Goal: Task Accomplishment & Management: Manage account settings

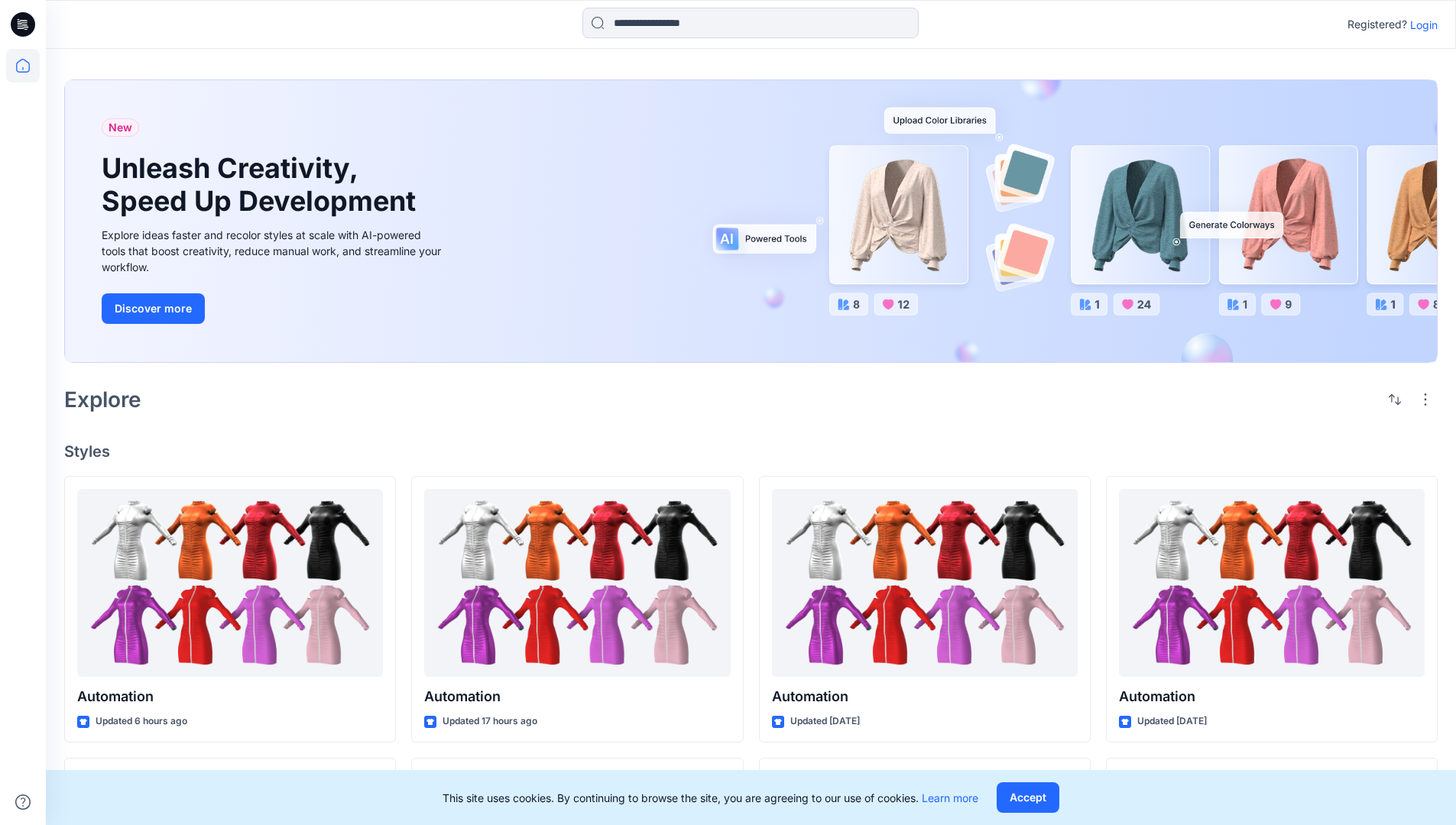
click at [1420, 25] on p "Login" at bounding box center [1423, 25] width 28 height 16
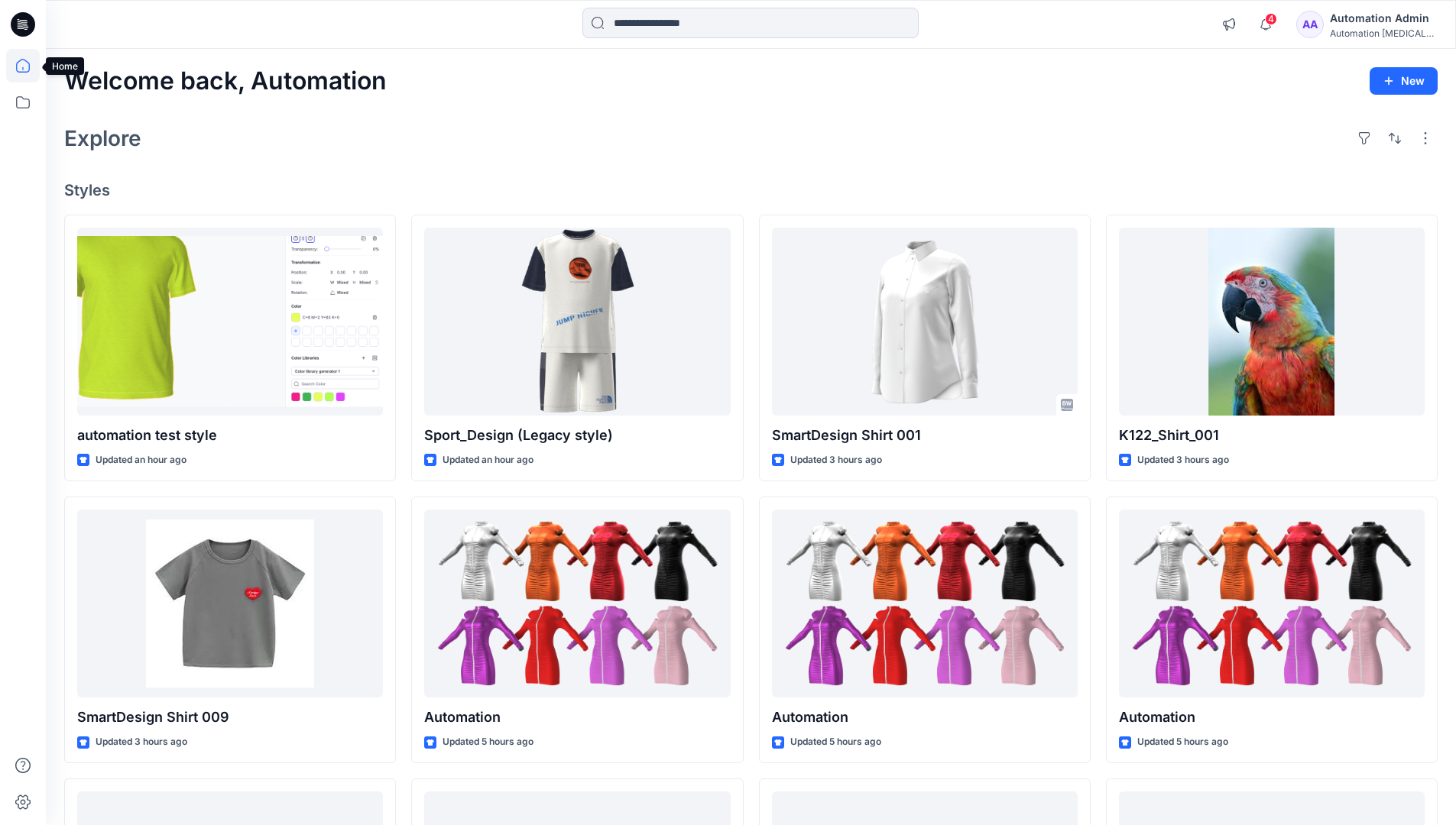
click at [30, 66] on icon at bounding box center [23, 66] width 13 height 13
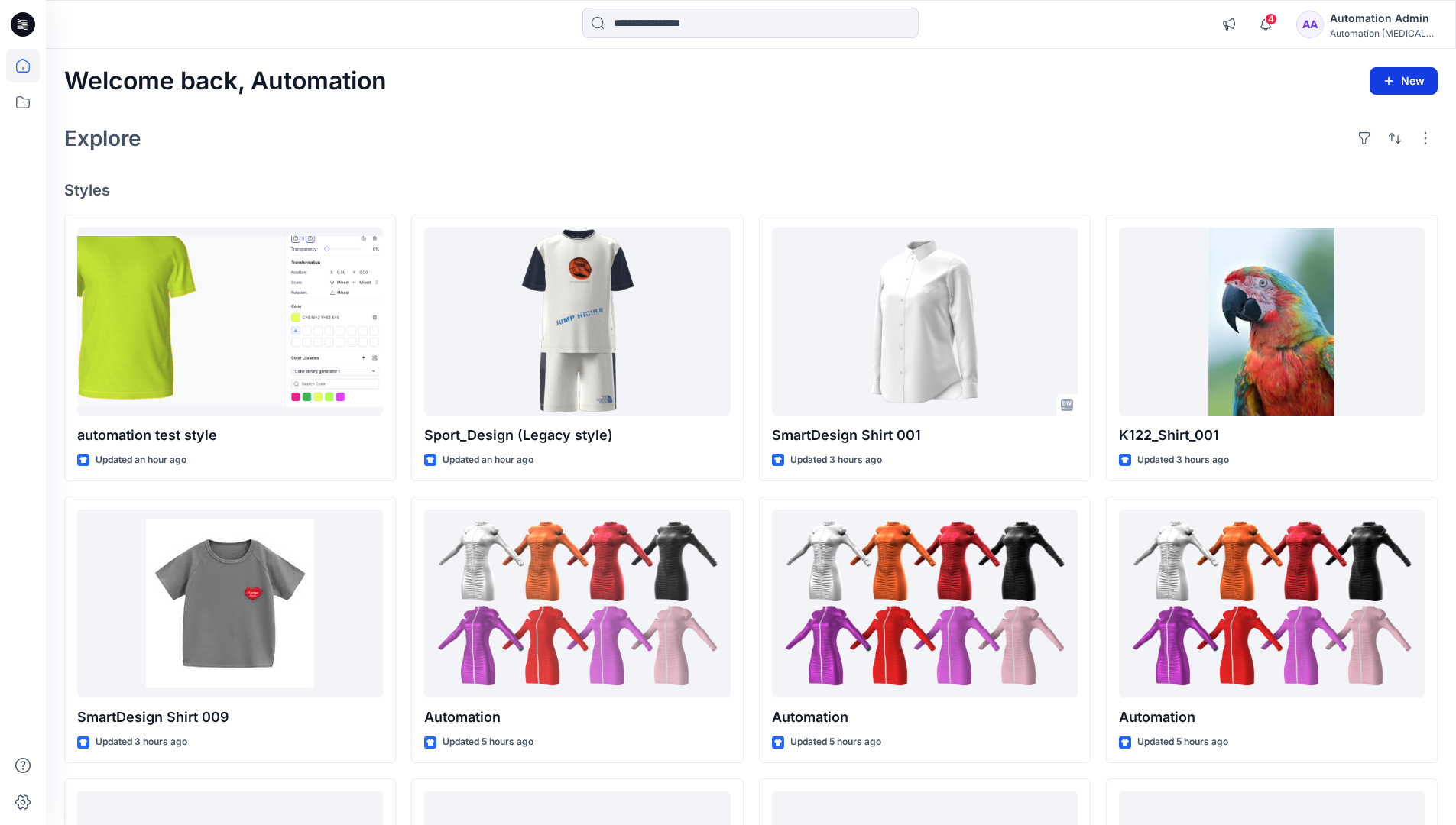
click at [1407, 80] on button "New" at bounding box center [1403, 81] width 68 height 28
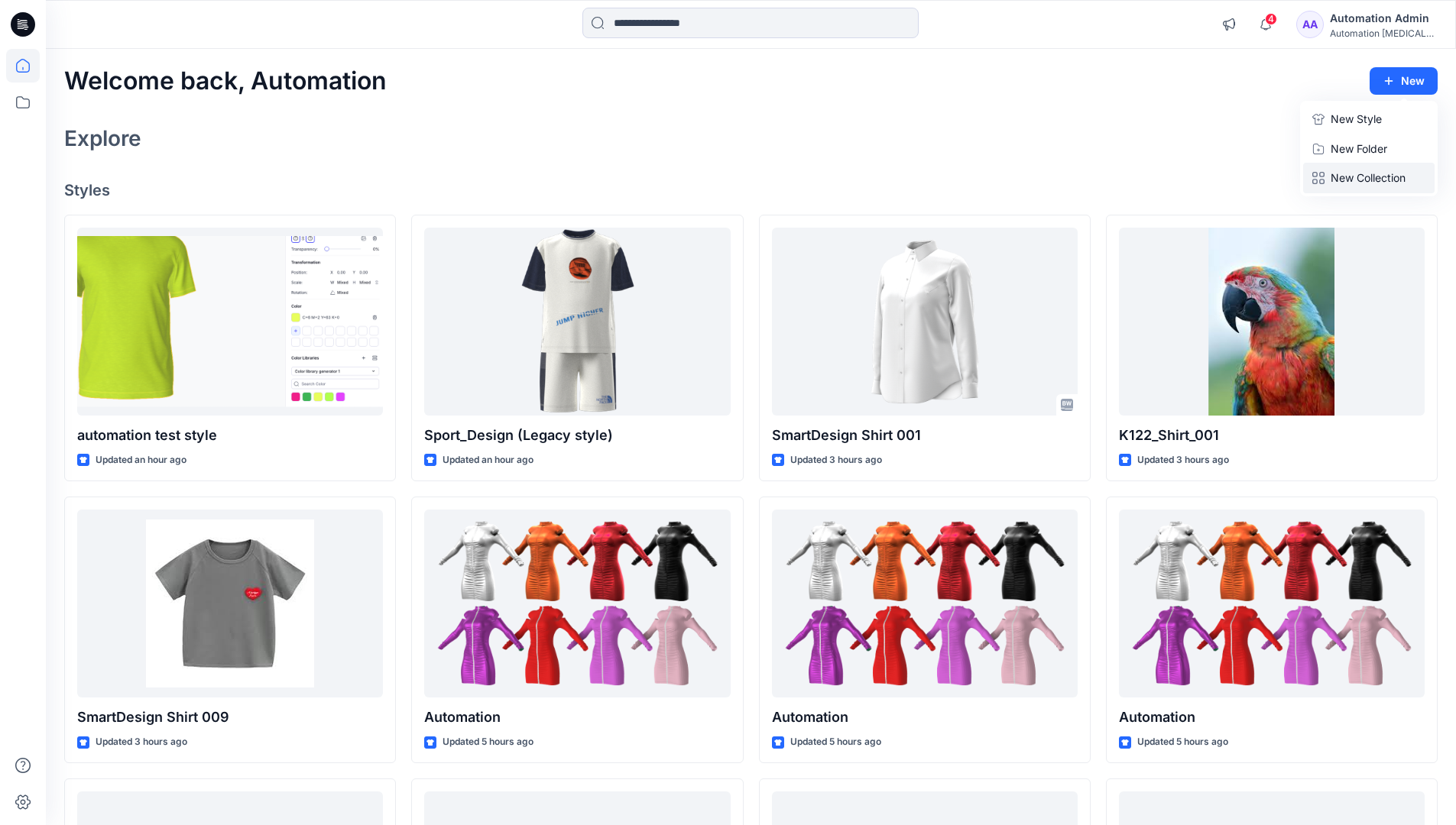
click at [1372, 173] on p "New Collection" at bounding box center [1367, 177] width 75 height 18
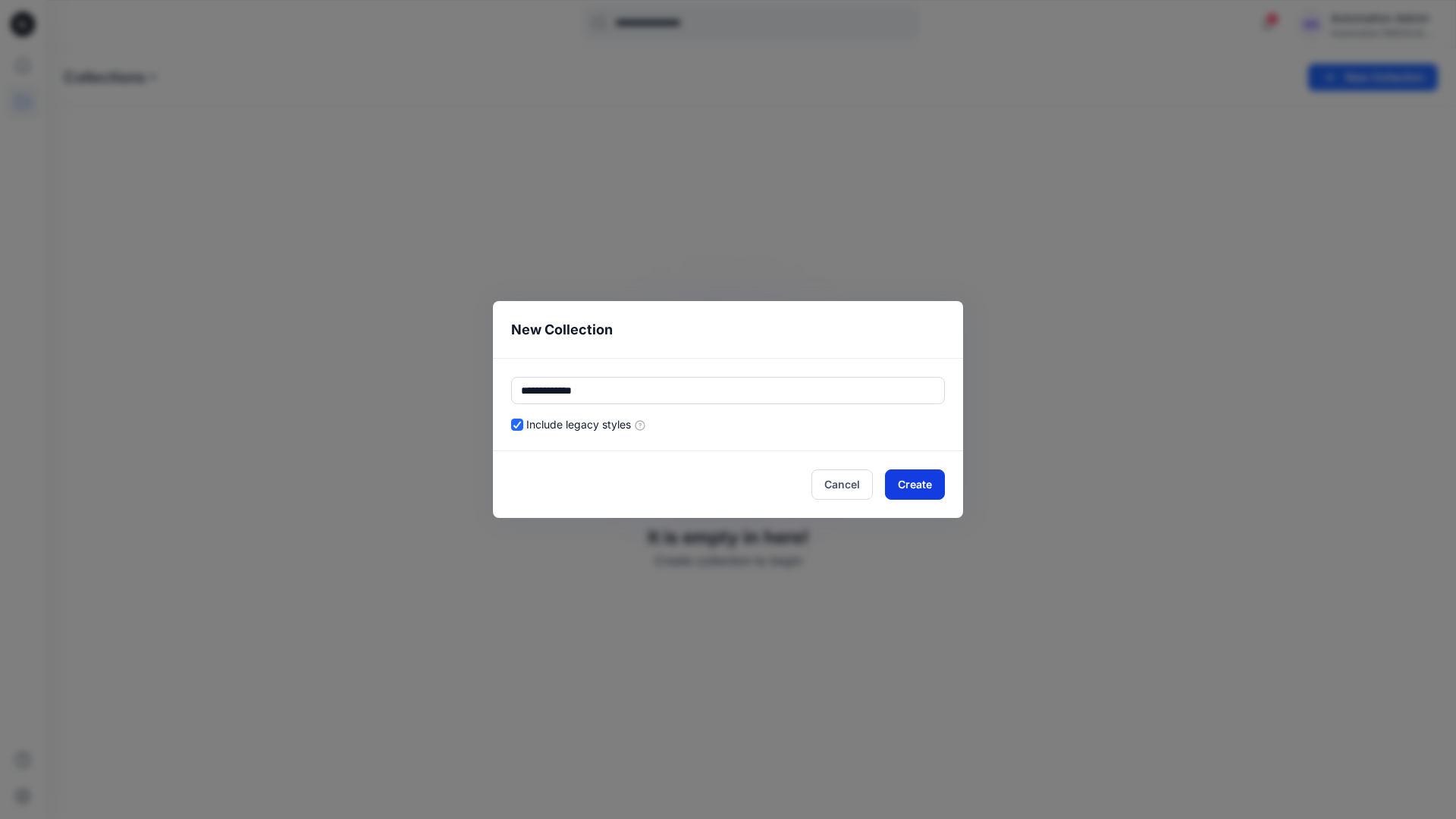
type input "**********"
click at [926, 481] on button "Create" at bounding box center [914, 485] width 59 height 30
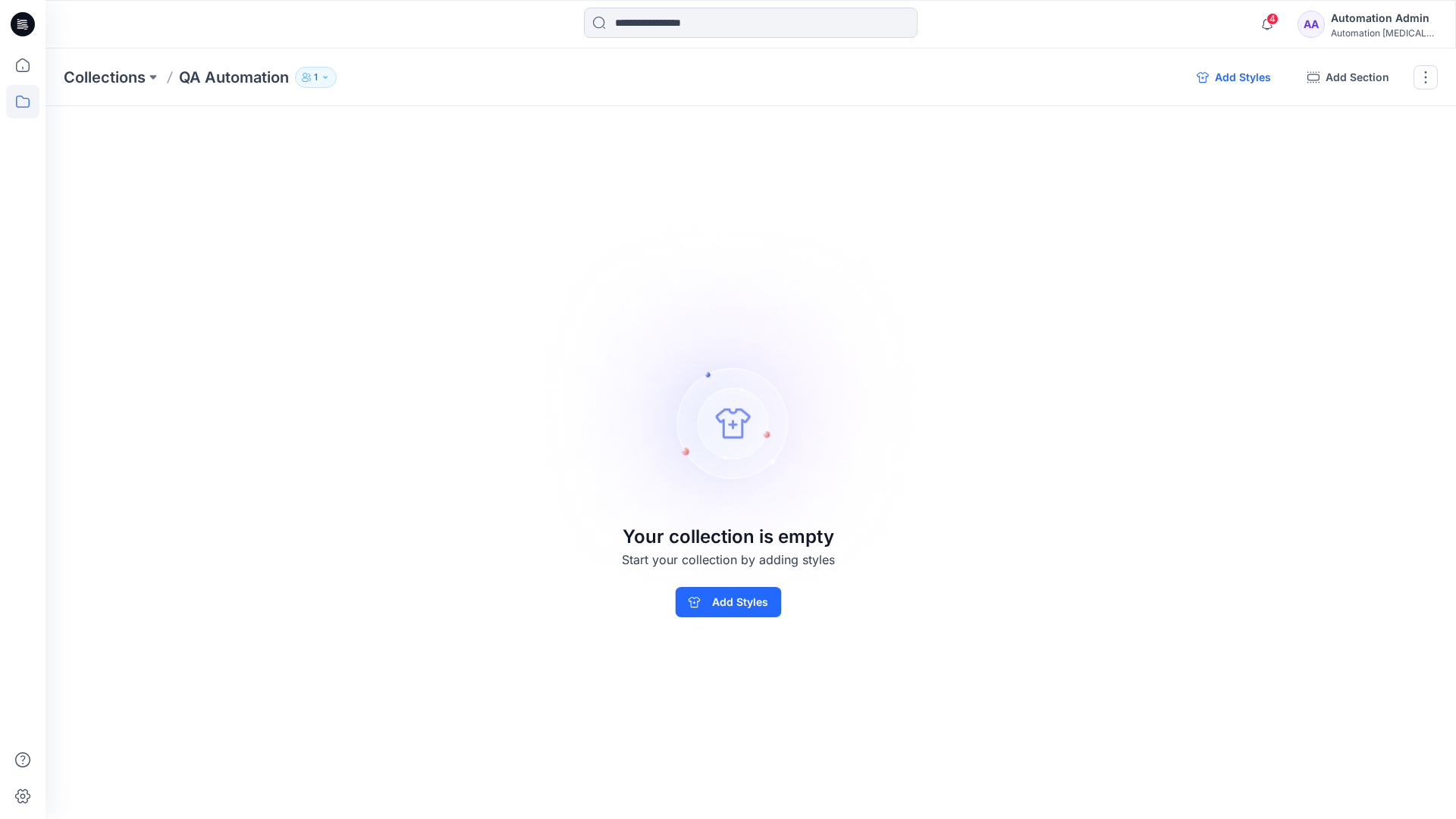
click at [1237, 79] on button "Add Styles" at bounding box center [1233, 77] width 98 height 25
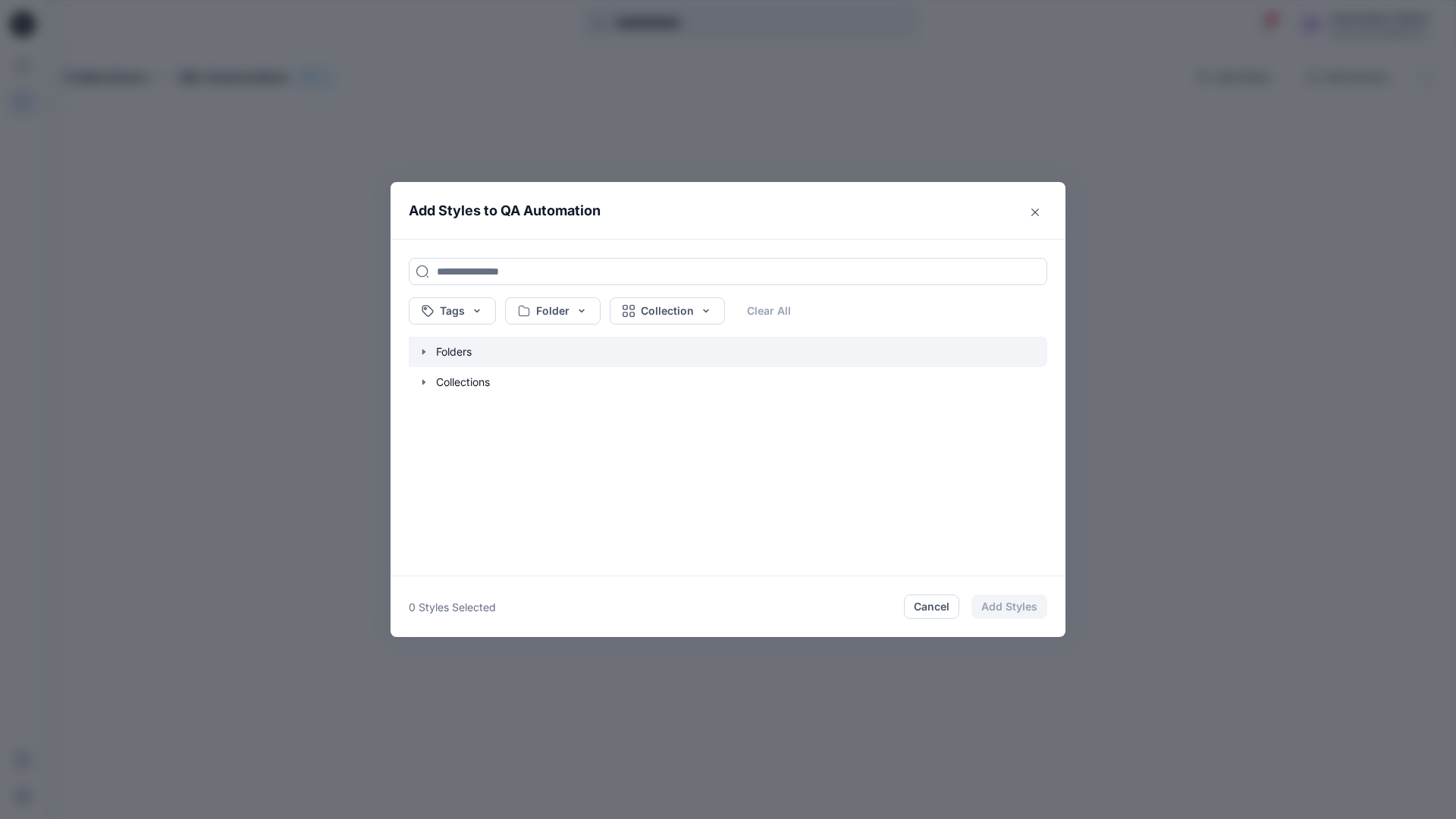
click at [422, 350] on icon "button" at bounding box center [423, 351] width 3 height 6
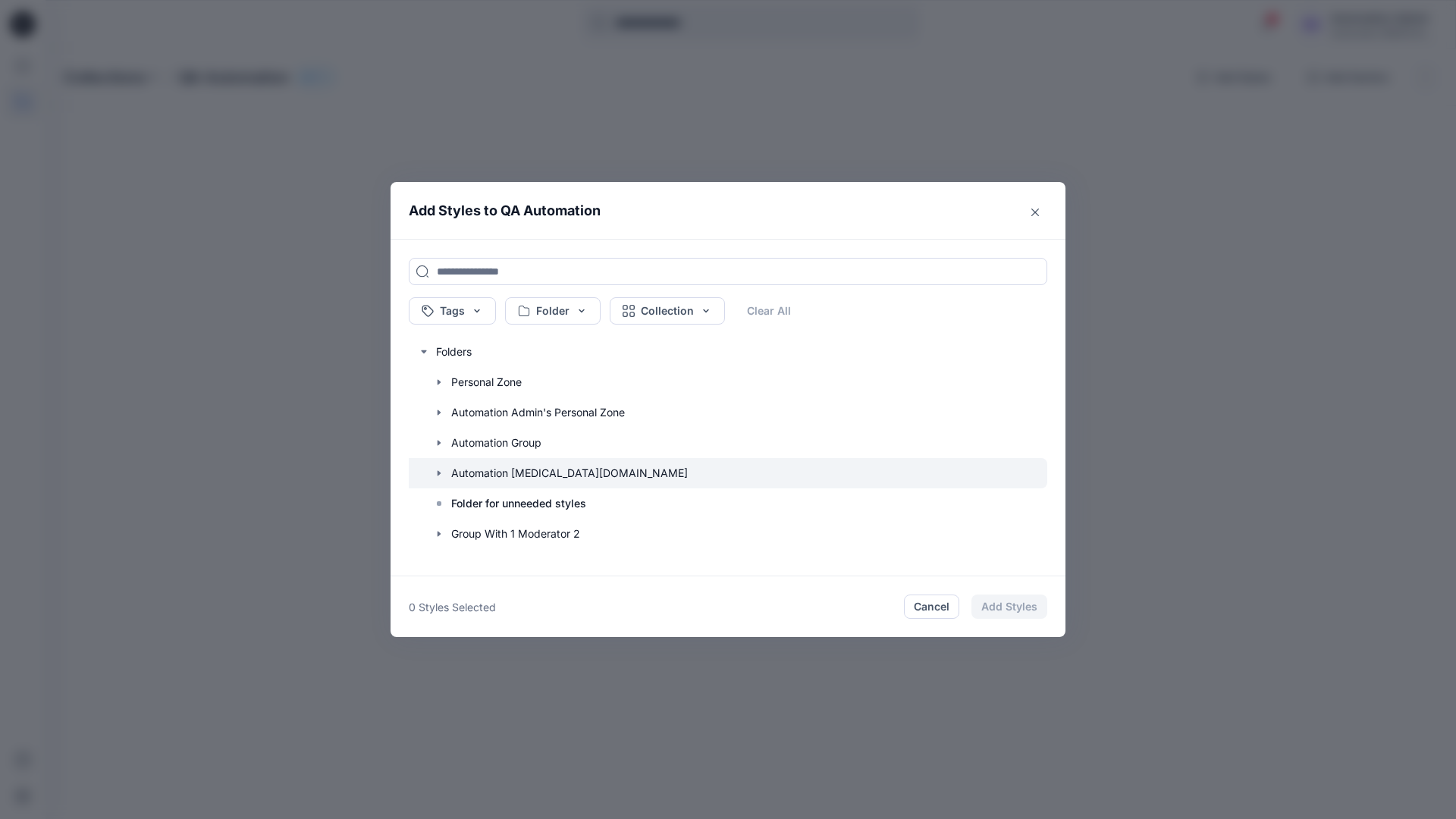
click at [437, 471] on icon "button" at bounding box center [438, 473] width 3 height 6
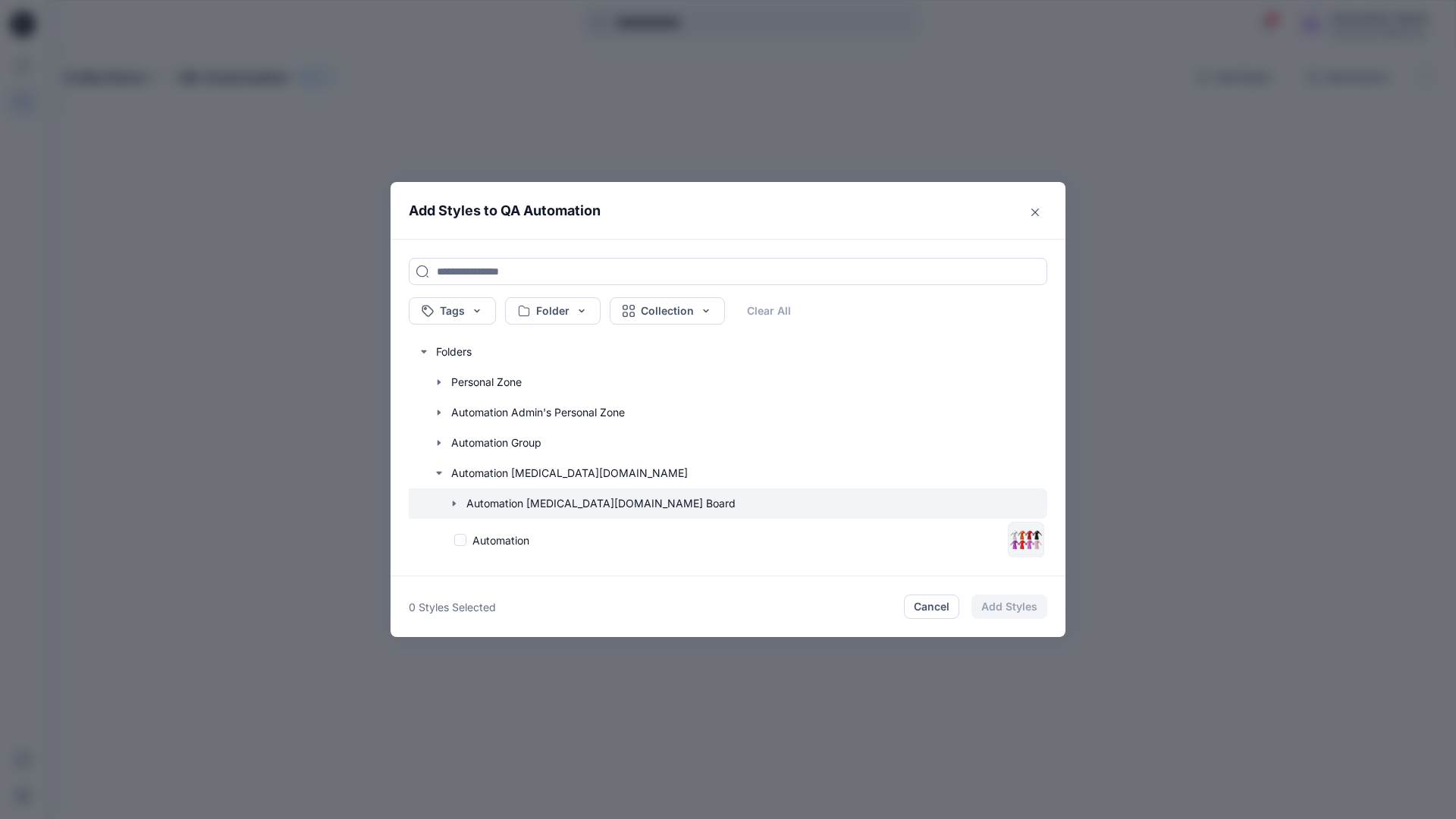
click at [454, 503] on icon "button" at bounding box center [453, 503] width 3 height 6
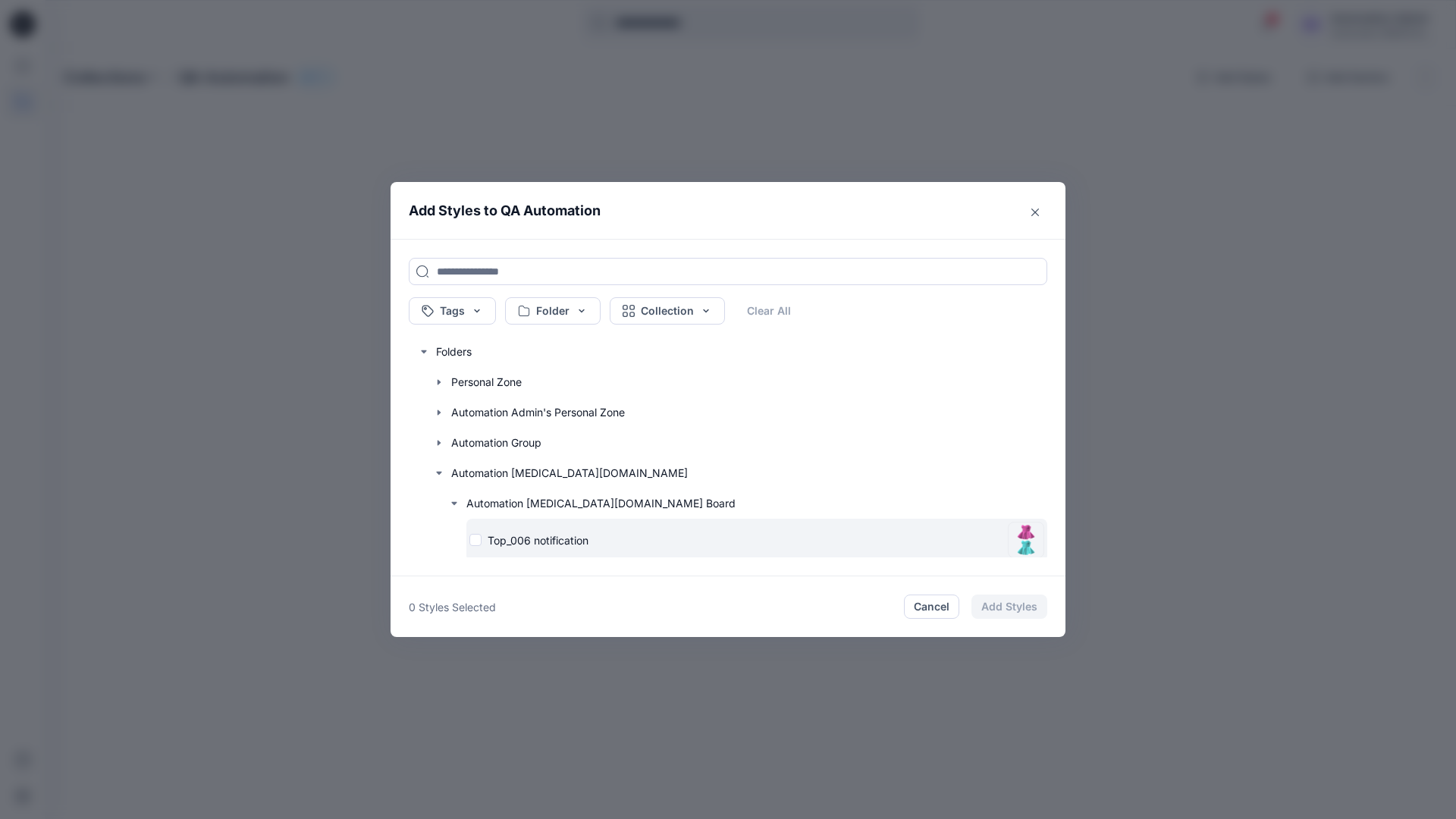
click at [477, 541] on div "Top_006 notification" at bounding box center [736, 540] width 533 height 16
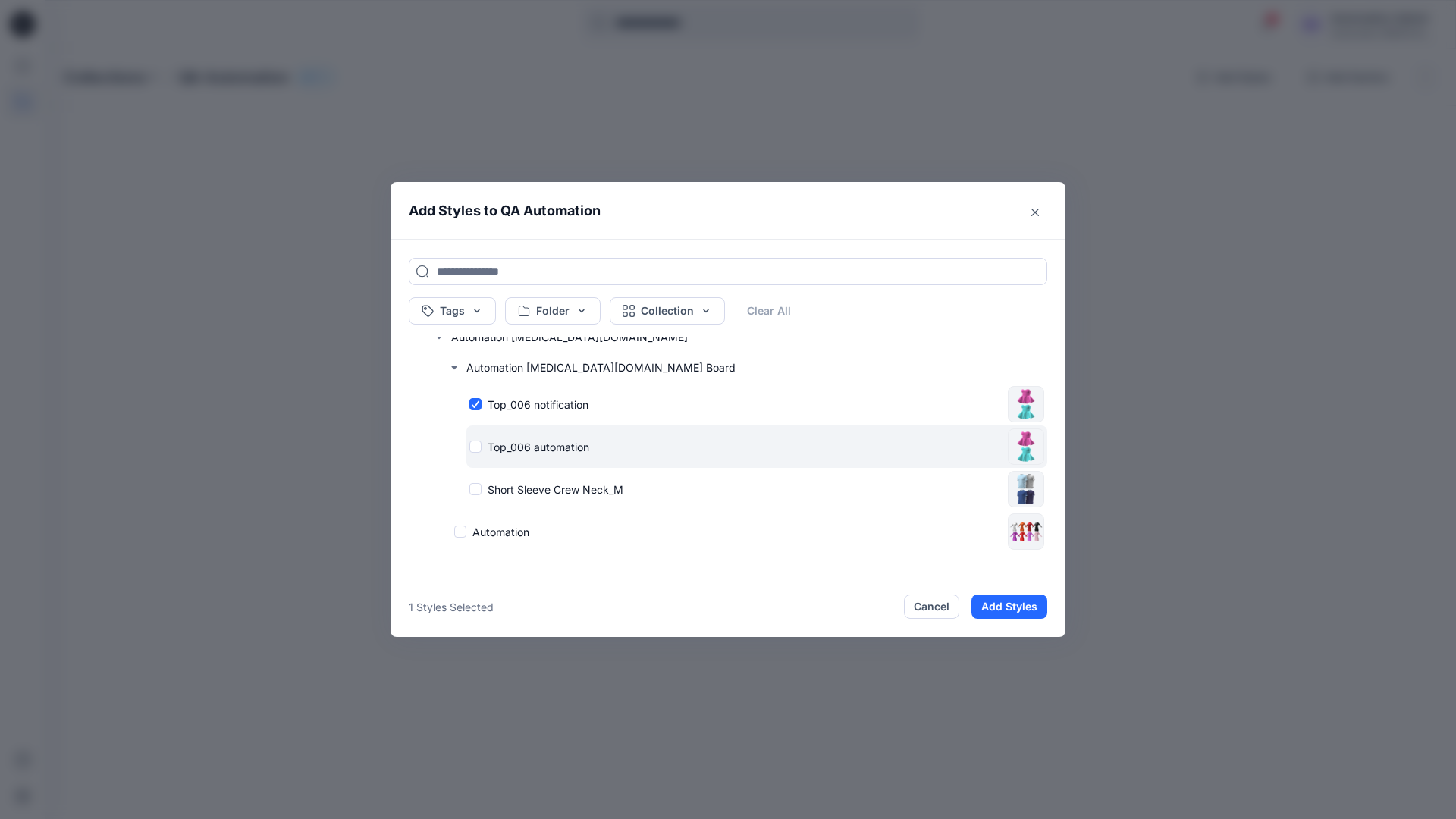
click at [475, 448] on div "Top_006 automation" at bounding box center [736, 447] width 533 height 16
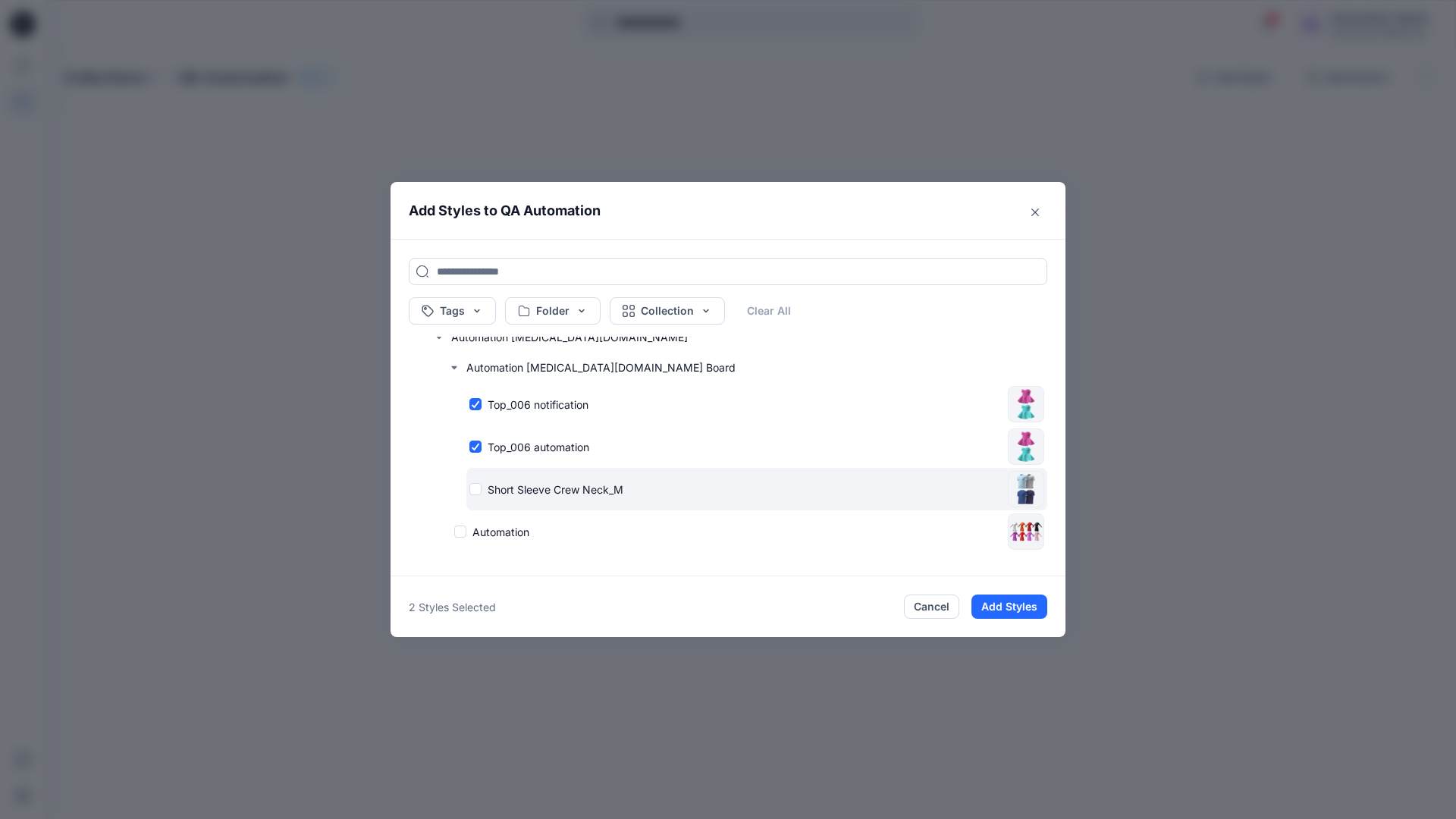
click at [478, 488] on div "Short Sleeve Crew Neck_M" at bounding box center [736, 489] width 533 height 16
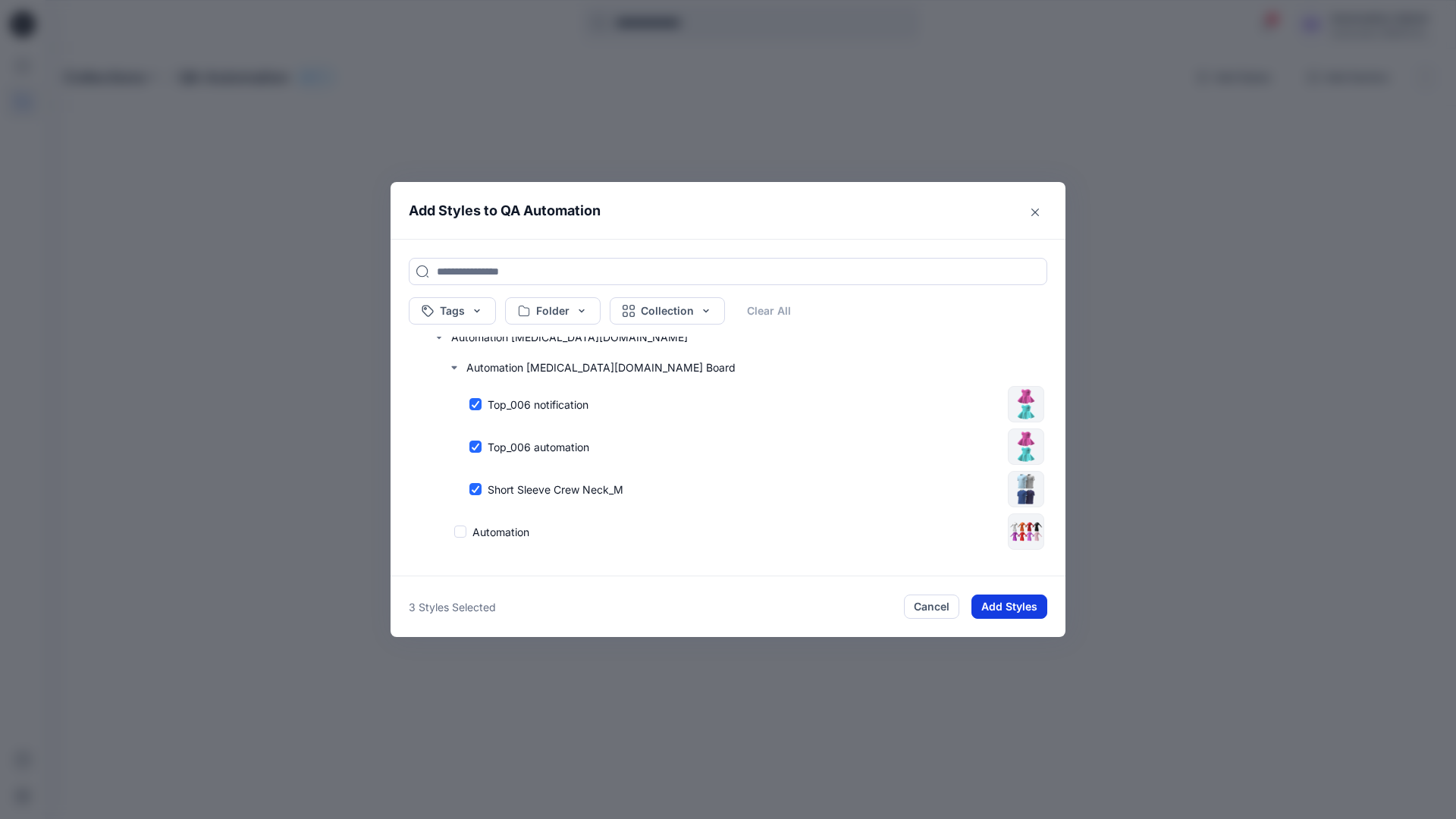
click at [1013, 608] on button "Add Styles" at bounding box center [1009, 607] width 76 height 25
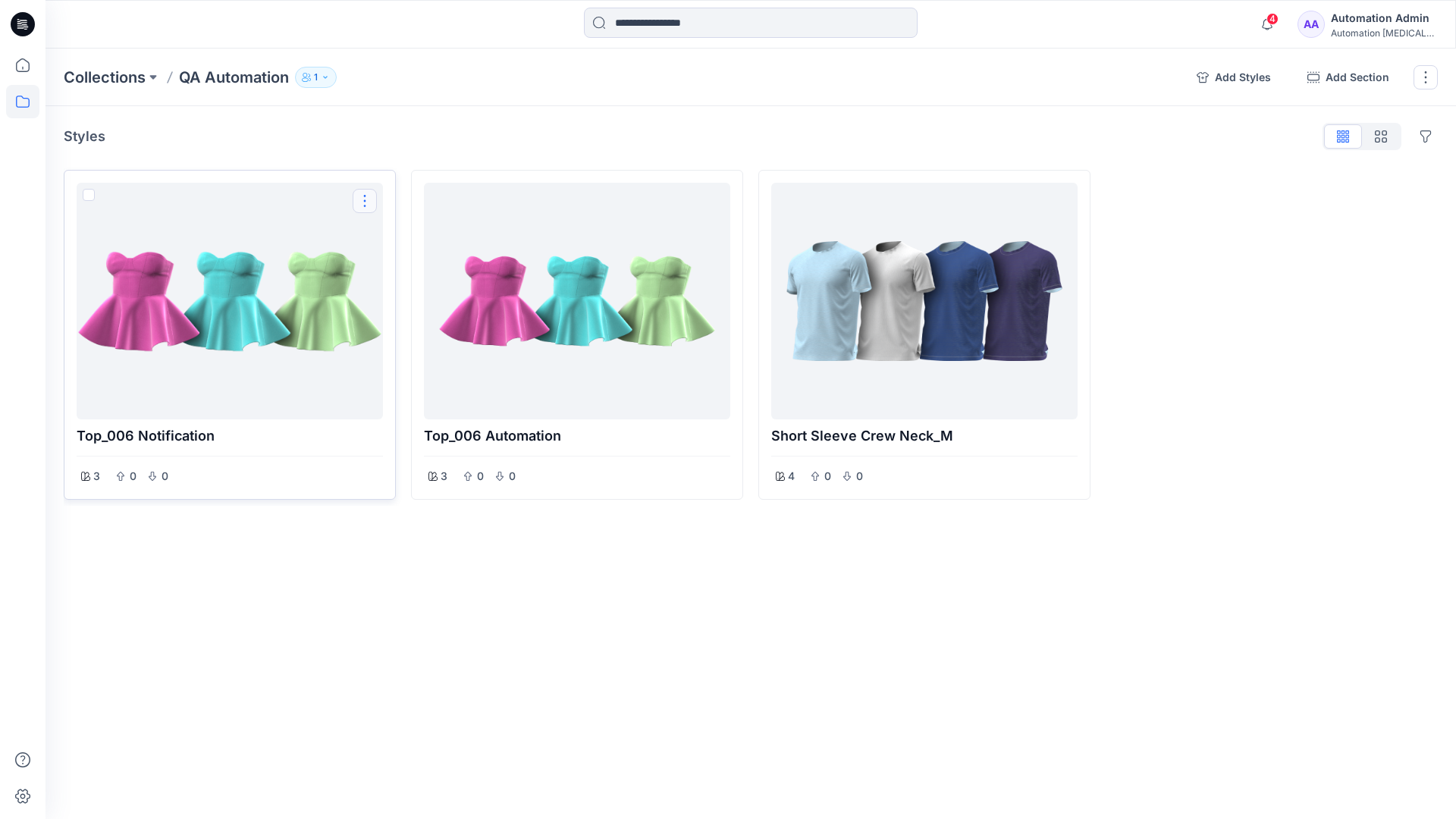
click at [366, 202] on button "Options" at bounding box center [364, 201] width 25 height 25
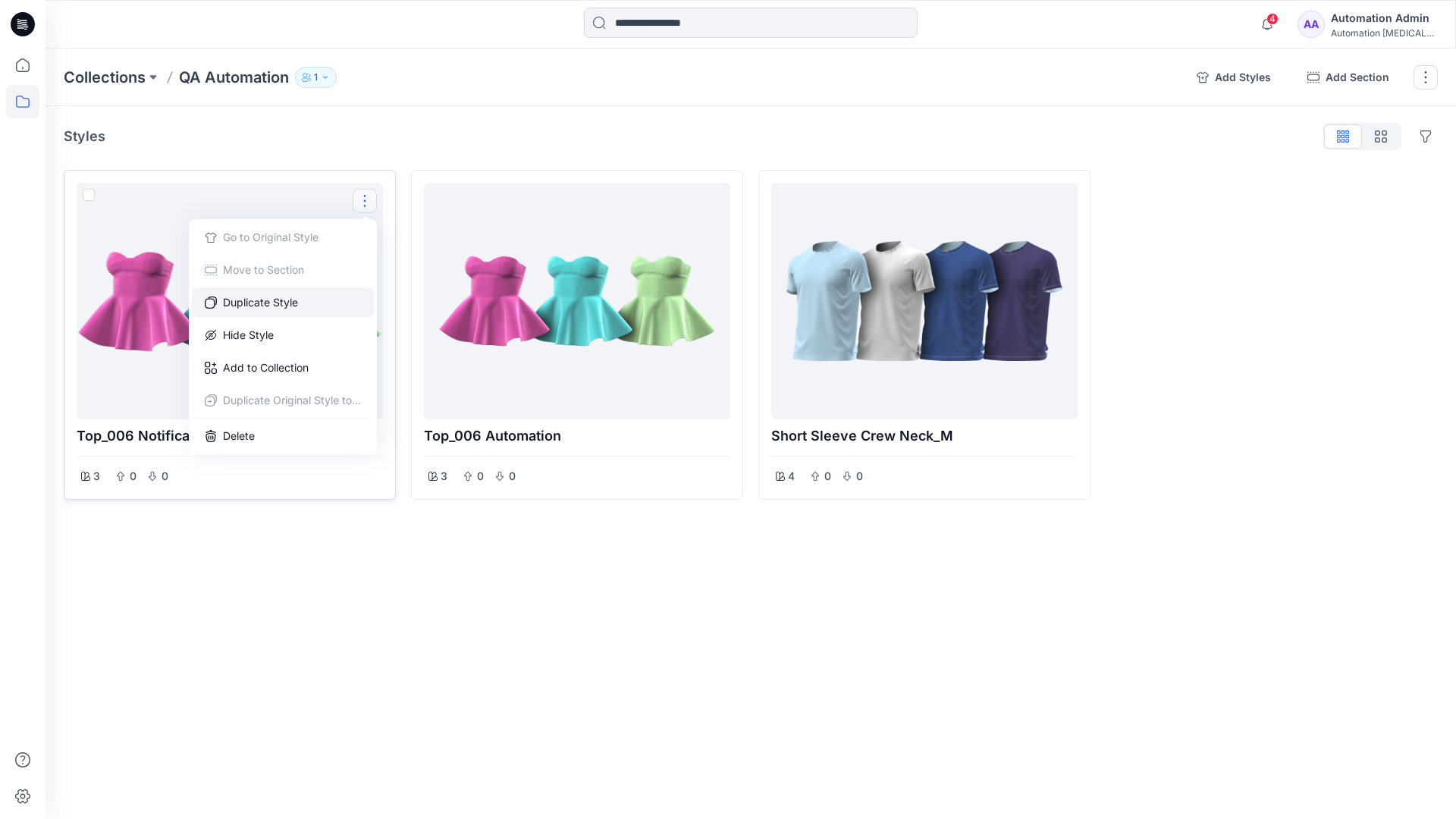
click at [283, 301] on button "Duplicate Style" at bounding box center [282, 302] width 182 height 30
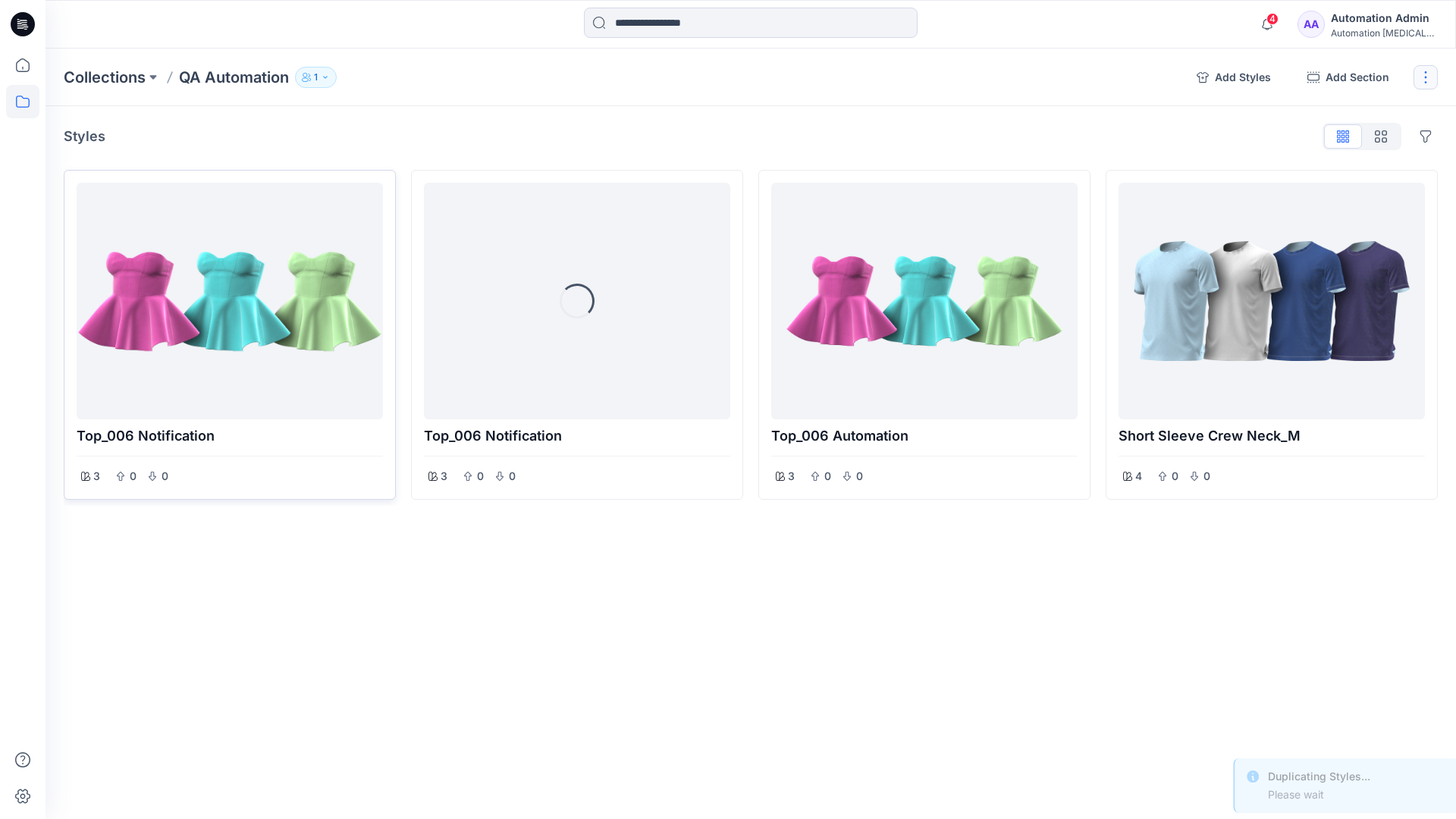
click at [1426, 81] on button "button" at bounding box center [1426, 77] width 25 height 25
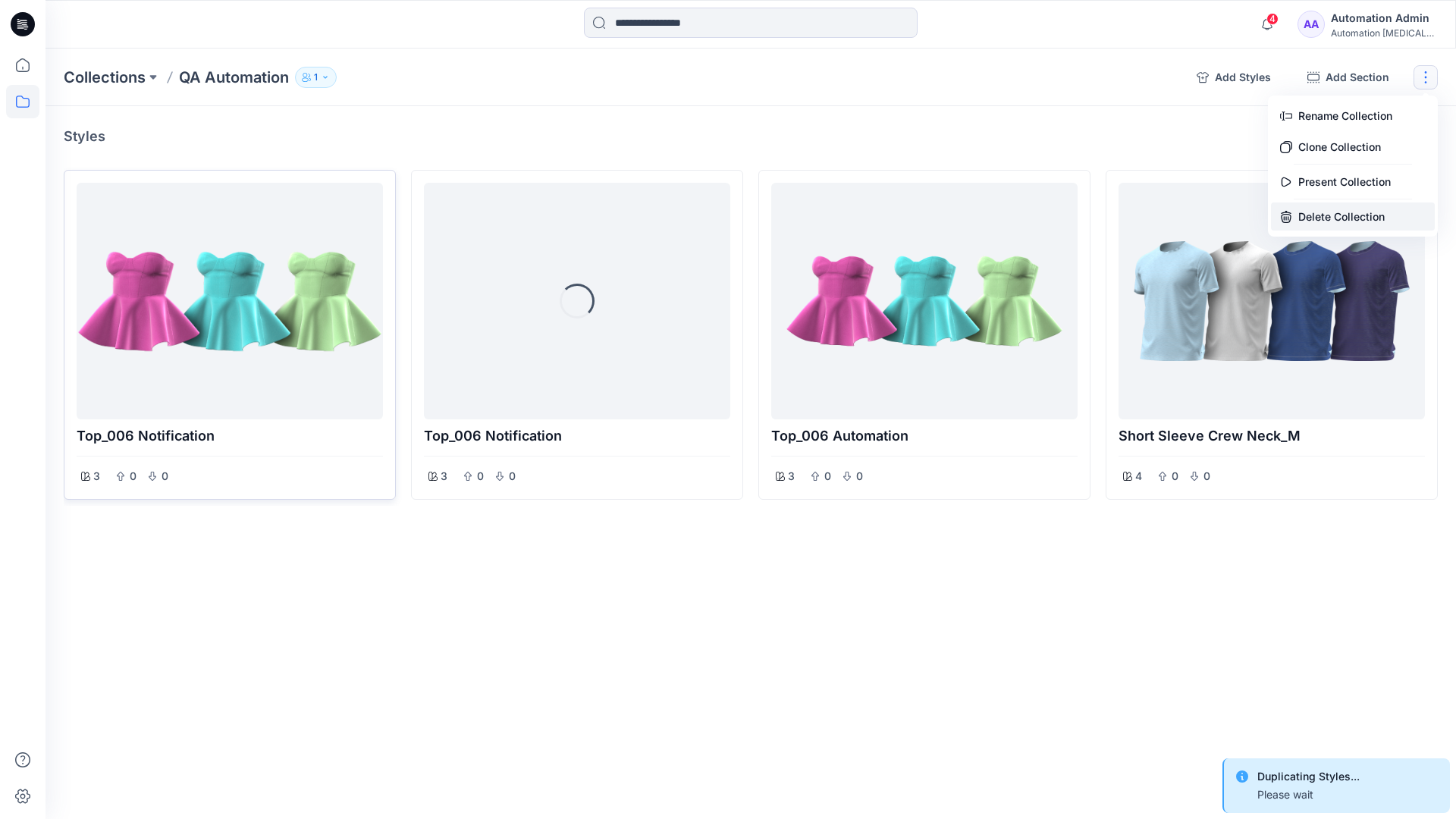
click at [1337, 211] on button "Delete Collection" at bounding box center [1352, 216] width 163 height 28
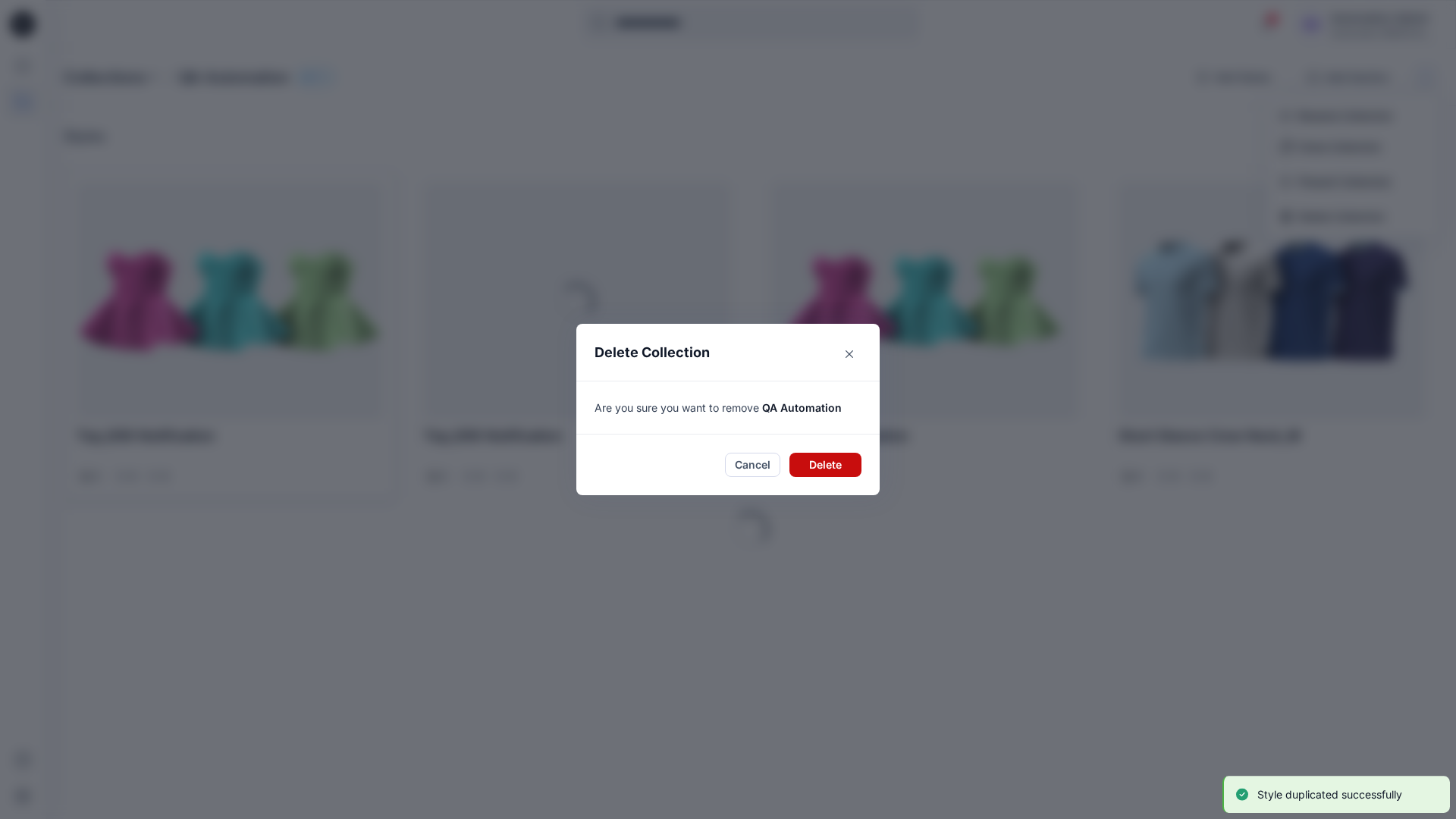
click at [828, 463] on button "Delete" at bounding box center [825, 465] width 72 height 25
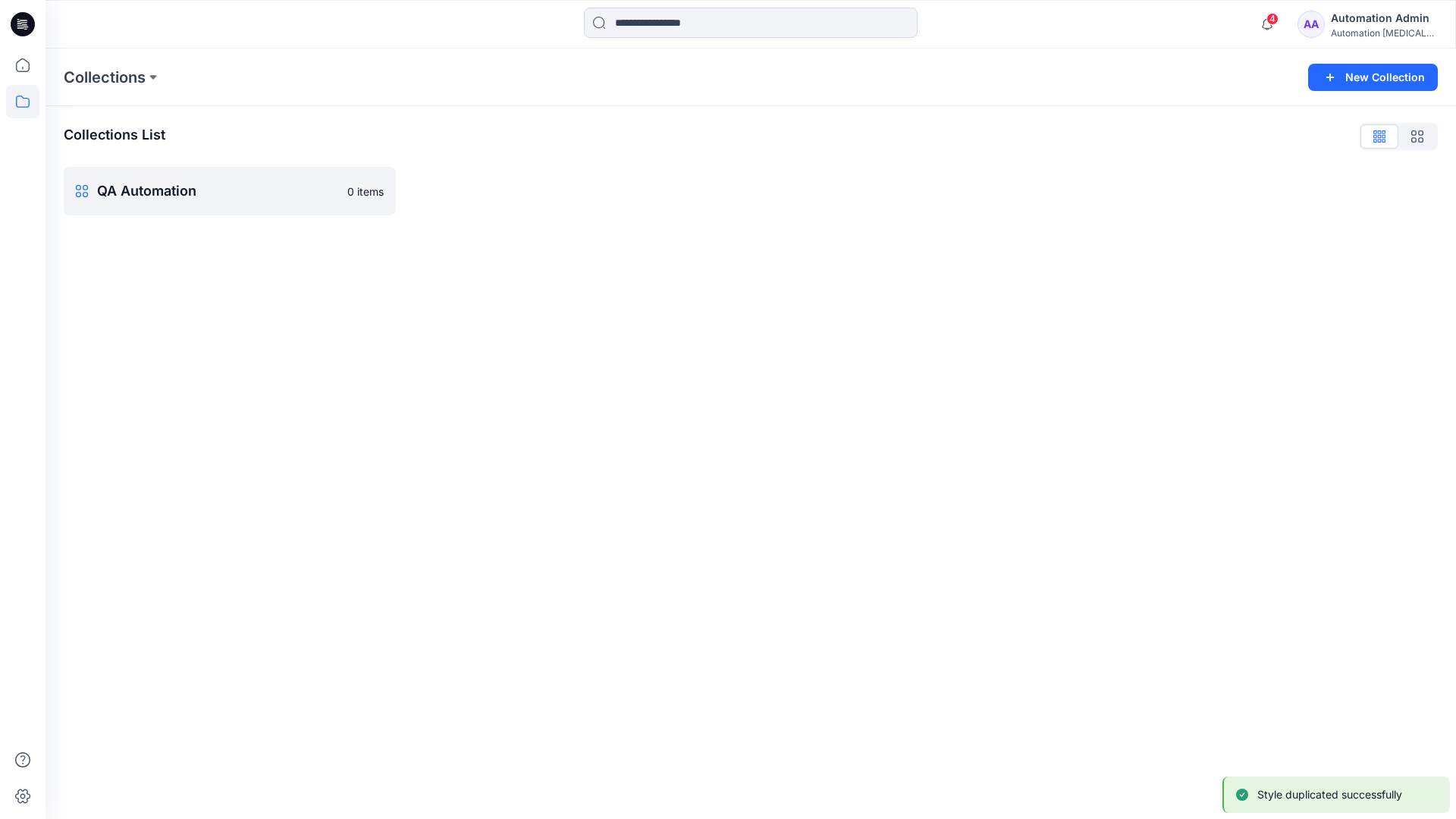
click at [1371, 17] on div "Automation Admin" at bounding box center [1383, 18] width 106 height 18
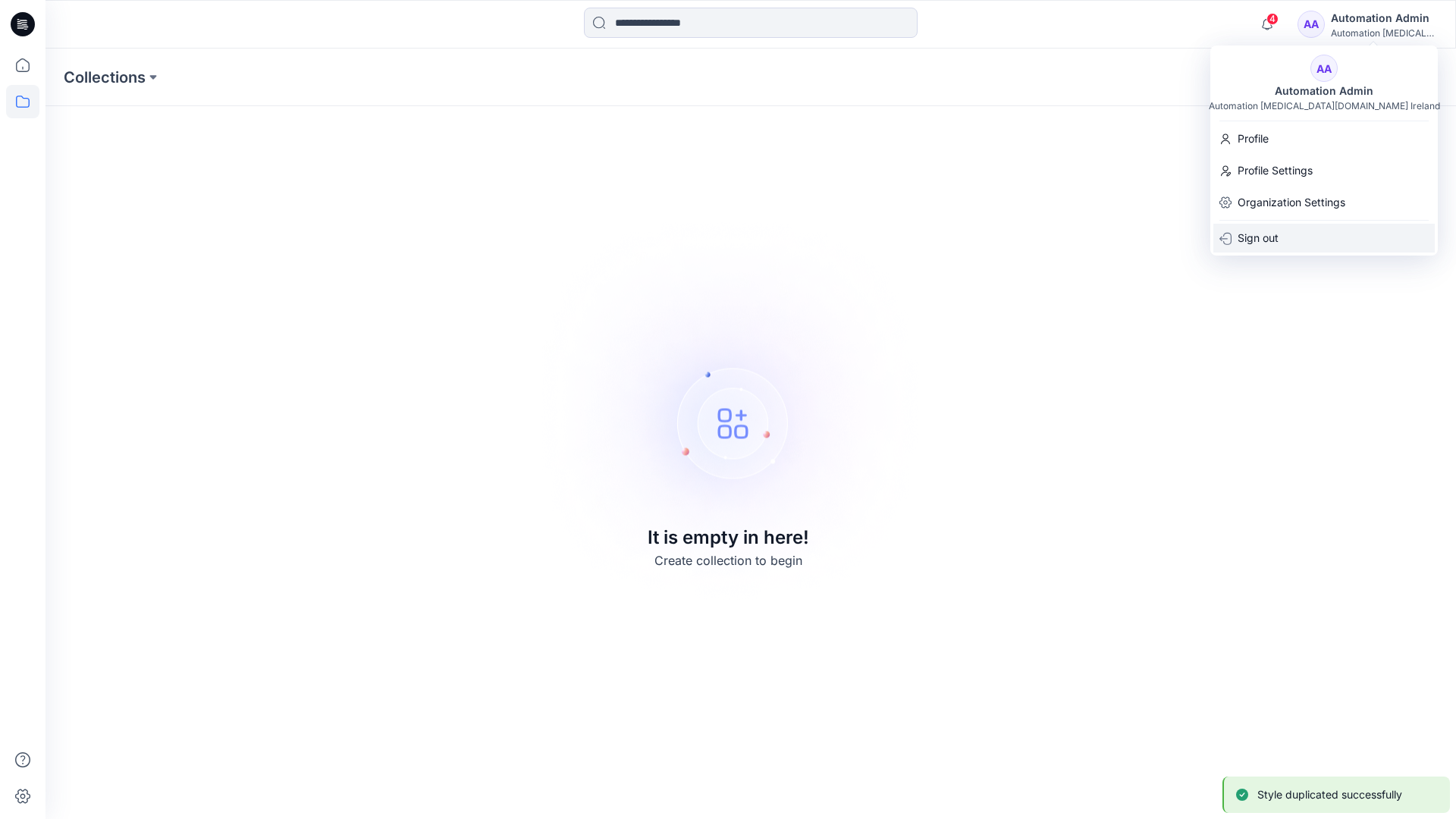
click at [1278, 237] on p "Sign out" at bounding box center [1257, 238] width 41 height 29
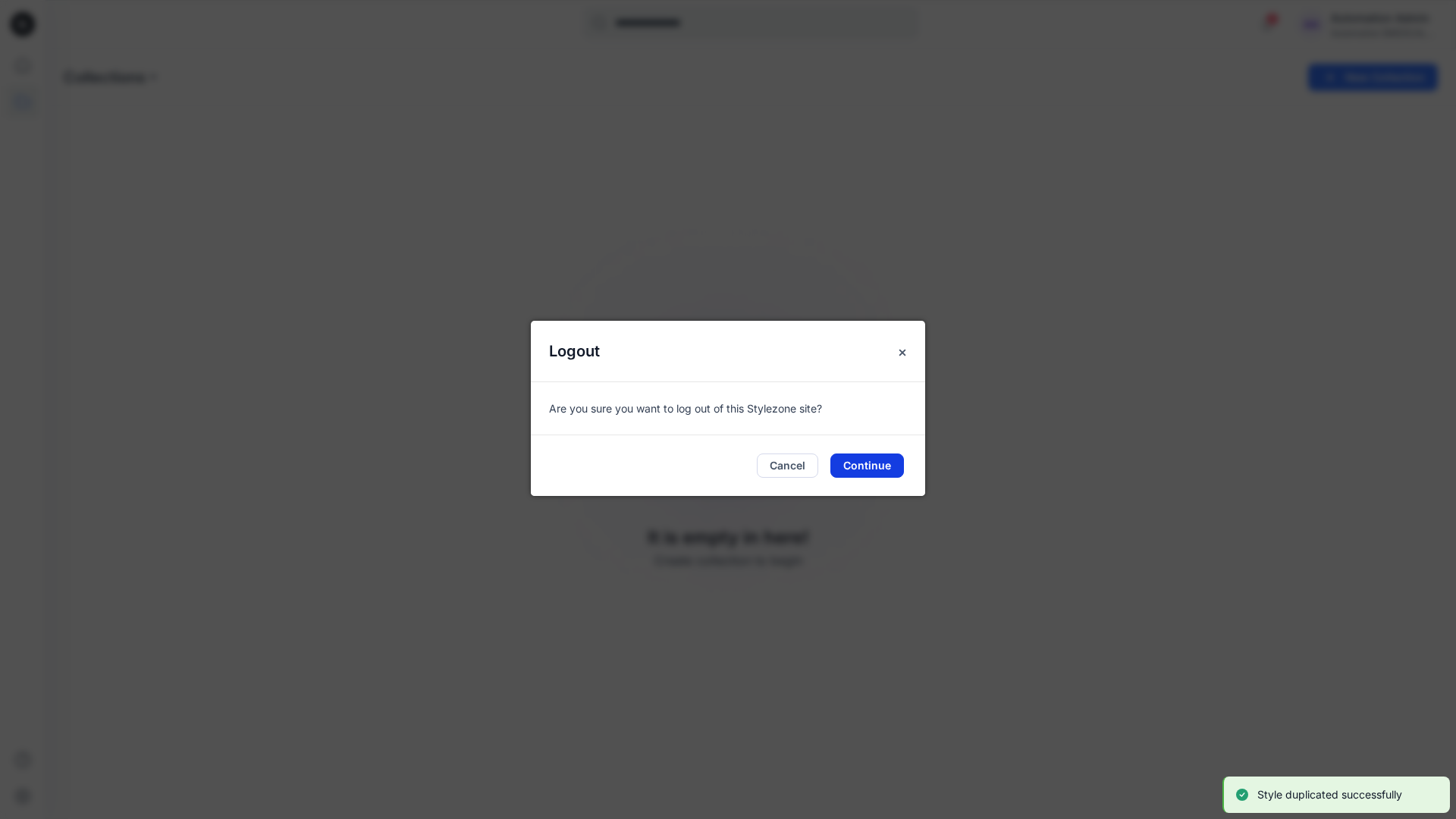
click at [872, 467] on button "Continue" at bounding box center [867, 466] width 74 height 25
